Goal: Task Accomplishment & Management: Manage account settings

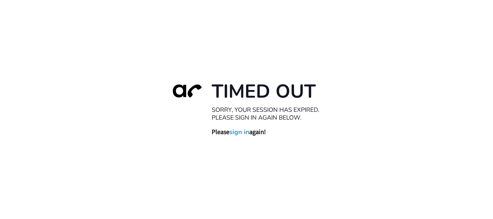
click at [239, 135] on link "sign in" at bounding box center [240, 132] width 20 height 8
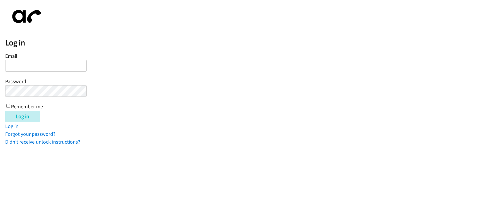
click at [68, 66] on input "Email" at bounding box center [45, 66] width 81 height 12
type input "[EMAIL_ADDRESS][DOMAIN_NAME]"
click at [5, 111] on input "Log in" at bounding box center [22, 117] width 35 height 12
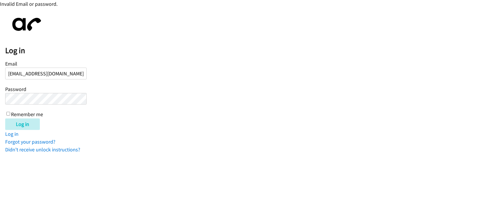
click at [5, 118] on input "Log in" at bounding box center [22, 124] width 35 height 12
